Goal: Navigation & Orientation: Find specific page/section

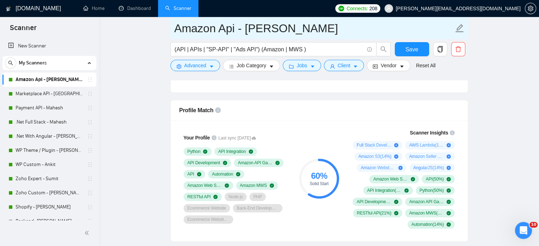
scroll to position [531, 0]
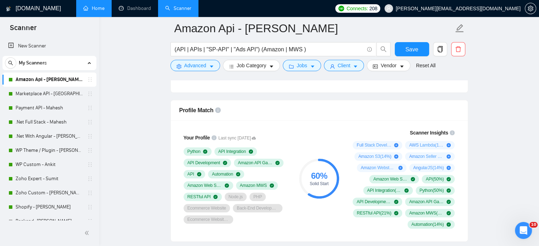
click at [98, 8] on link "Home" at bounding box center [93, 8] width 21 height 6
